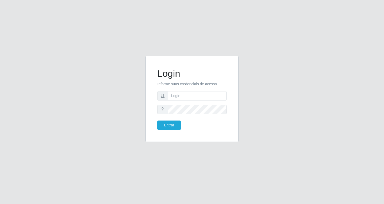
type input "[EMAIL_ADDRESS][DOMAIN_NAME]"
click at [166, 124] on button "Entrar" at bounding box center [168, 125] width 23 height 9
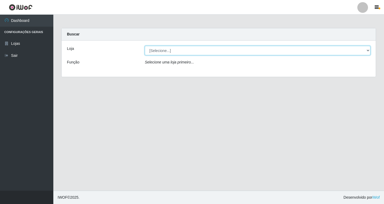
click at [166, 49] on select "[Selecione...] SuperFácil Atacado - [GEOGRAPHIC_DATA]" at bounding box center [258, 50] width 226 height 9
select select "503"
click at [145, 46] on select "[Selecione...] SuperFácil Atacado - [GEOGRAPHIC_DATA]" at bounding box center [258, 50] width 226 height 9
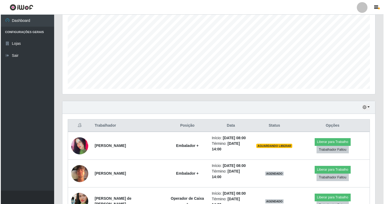
scroll to position [107, 0]
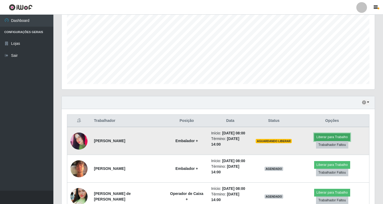
click at [325, 136] on button "Liberar para Trabalho" at bounding box center [332, 136] width 36 height 7
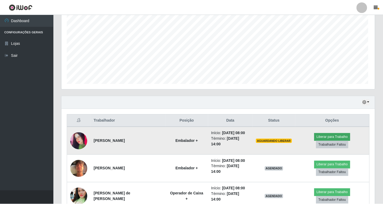
scroll to position [111, 310]
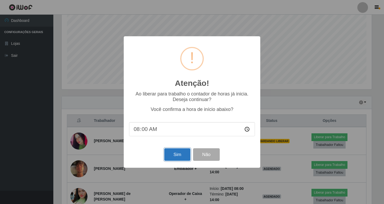
click at [172, 153] on button "Sim" at bounding box center [177, 154] width 26 height 13
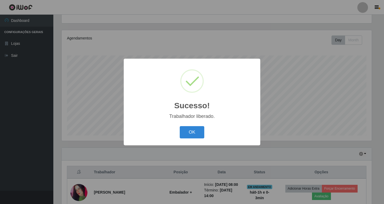
click at [190, 131] on button "OK" at bounding box center [192, 132] width 25 height 13
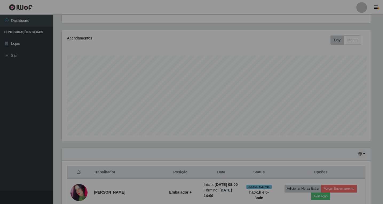
scroll to position [111, 313]
